Goal: Check status: Check status

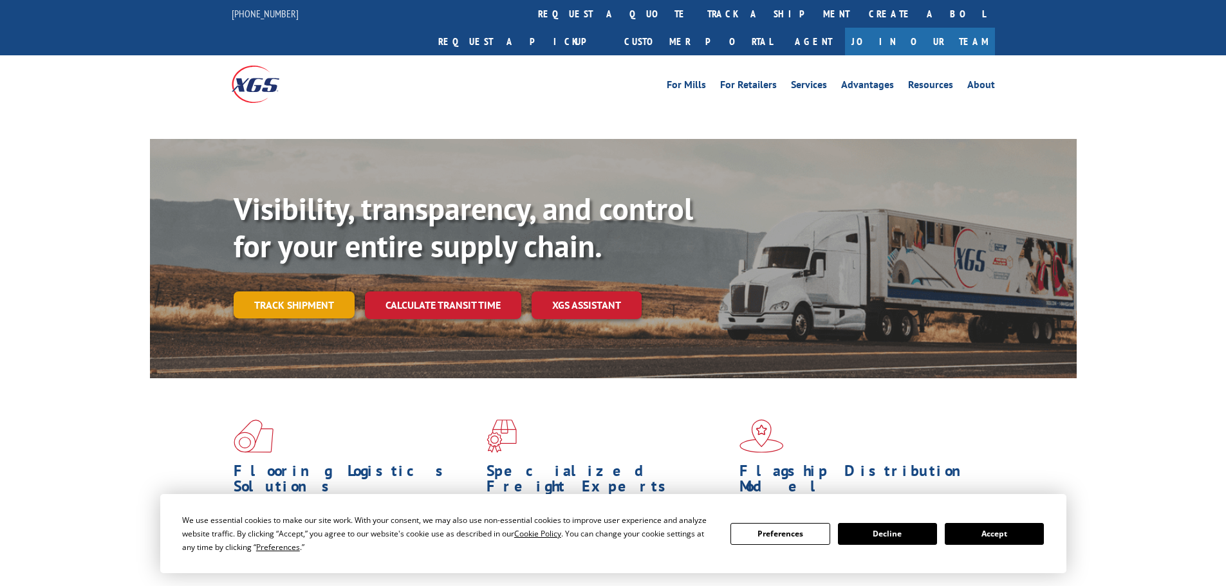
click at [286, 292] on link "Track shipment" at bounding box center [294, 305] width 121 height 27
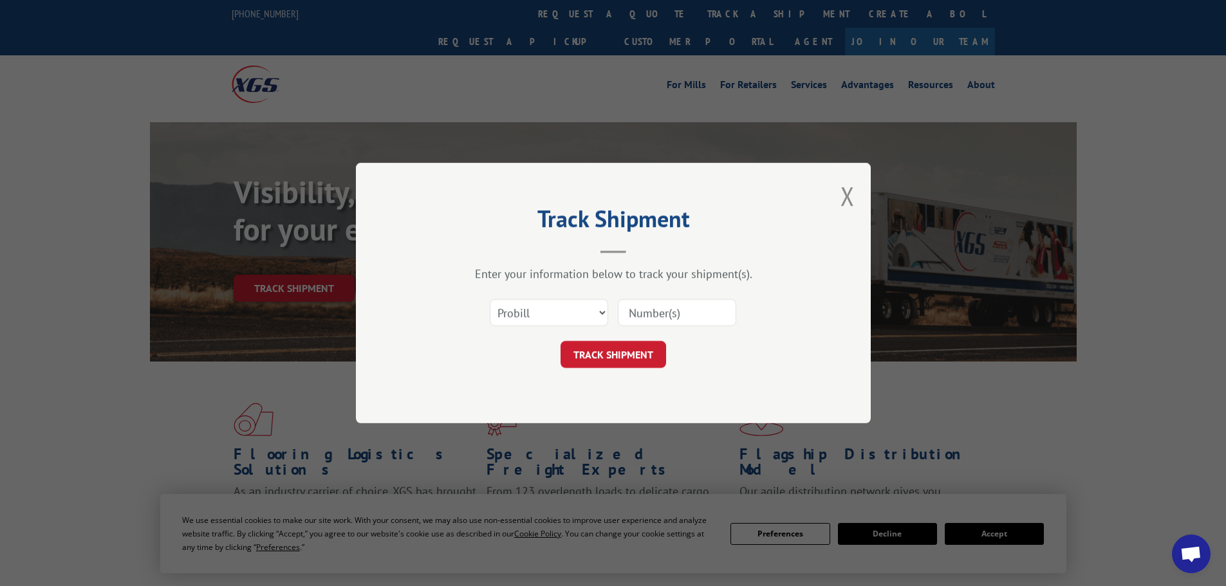
click at [532, 316] on select "Select category... Probill BOL PO" at bounding box center [549, 312] width 118 height 27
select select "bol"
click at [490, 299] on select "Select category... Probill BOL PO" at bounding box center [549, 312] width 118 height 27
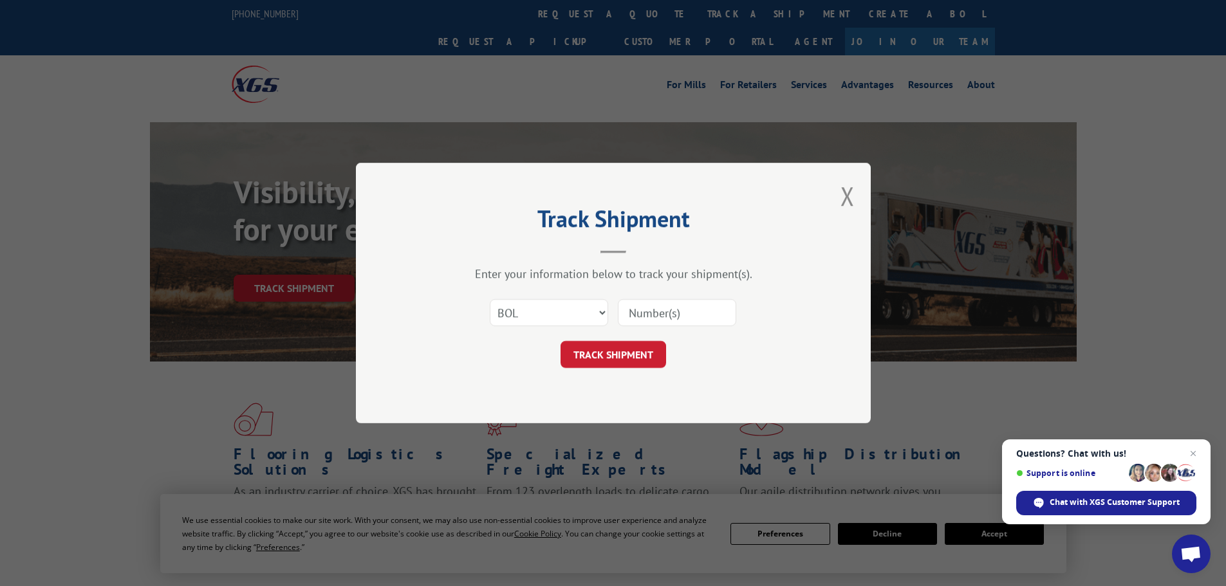
click at [645, 320] on input at bounding box center [677, 312] width 118 height 27
paste input "5106088"
type input "5106088"
click at [561, 341] on button "TRACK SHIPMENT" at bounding box center [614, 354] width 106 height 27
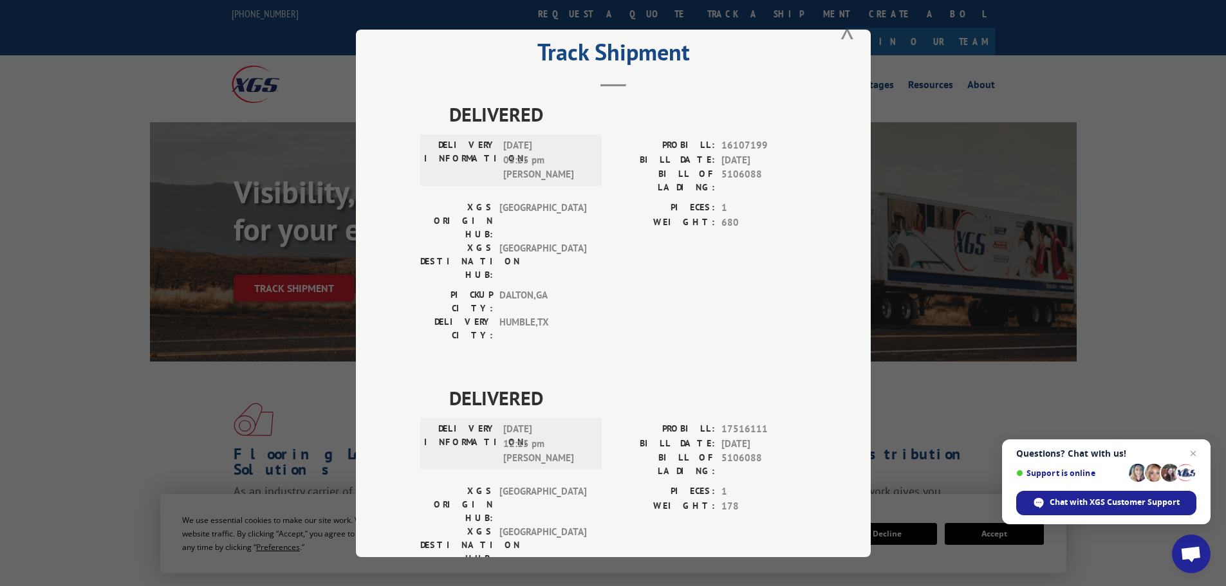
scroll to position [52, 0]
